Goal: Transaction & Acquisition: Obtain resource

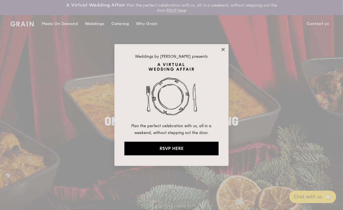
click at [222, 50] on icon at bounding box center [222, 49] width 3 height 3
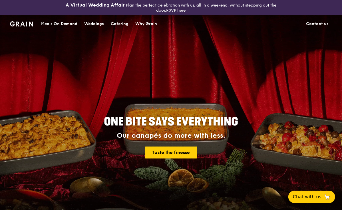
click at [125, 22] on div "Catering" at bounding box center [120, 23] width 18 height 17
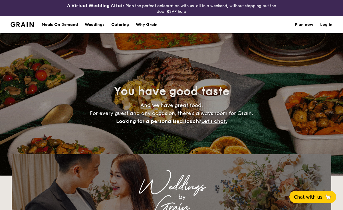
select select
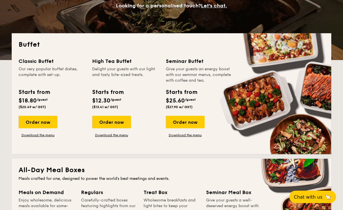
scroll to position [127, 0]
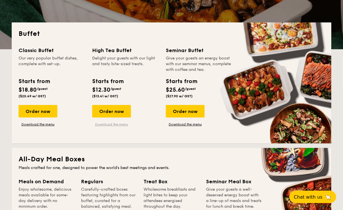
click at [117, 123] on link "Download the menu" at bounding box center [111, 124] width 39 height 5
